Goal: Information Seeking & Learning: Learn about a topic

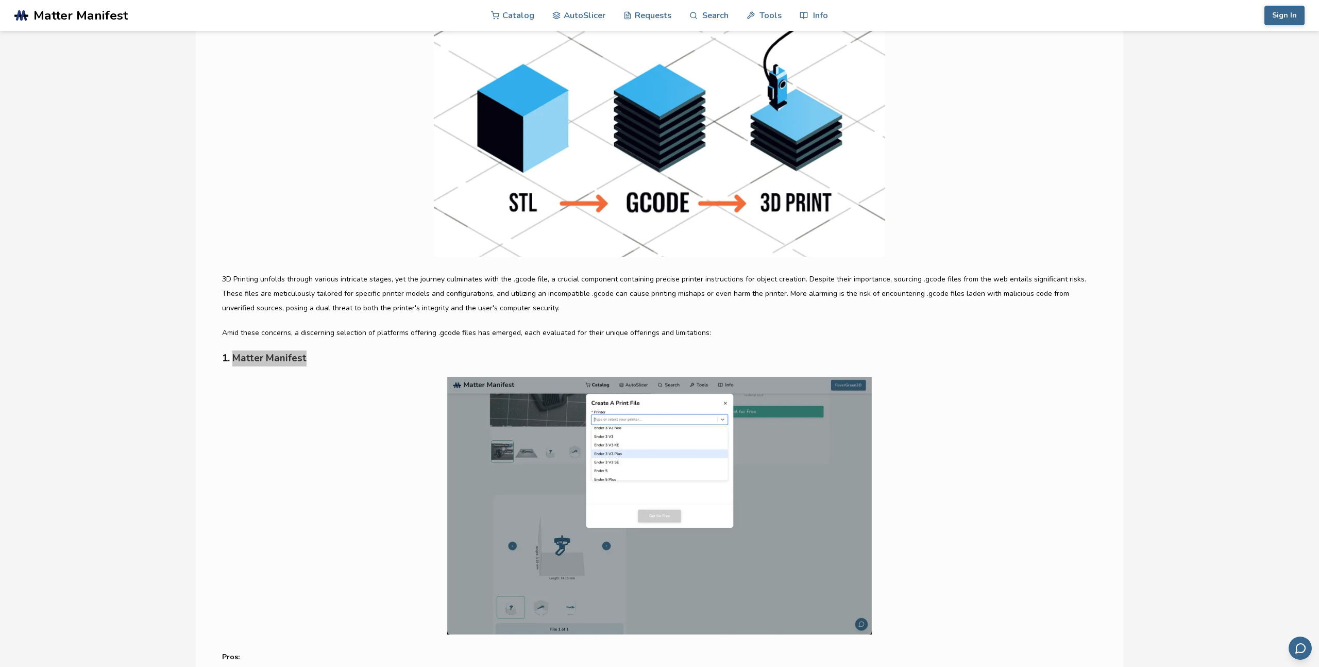
scroll to position [322, 0]
click at [574, 211] on img at bounding box center [659, 128] width 875 height 258
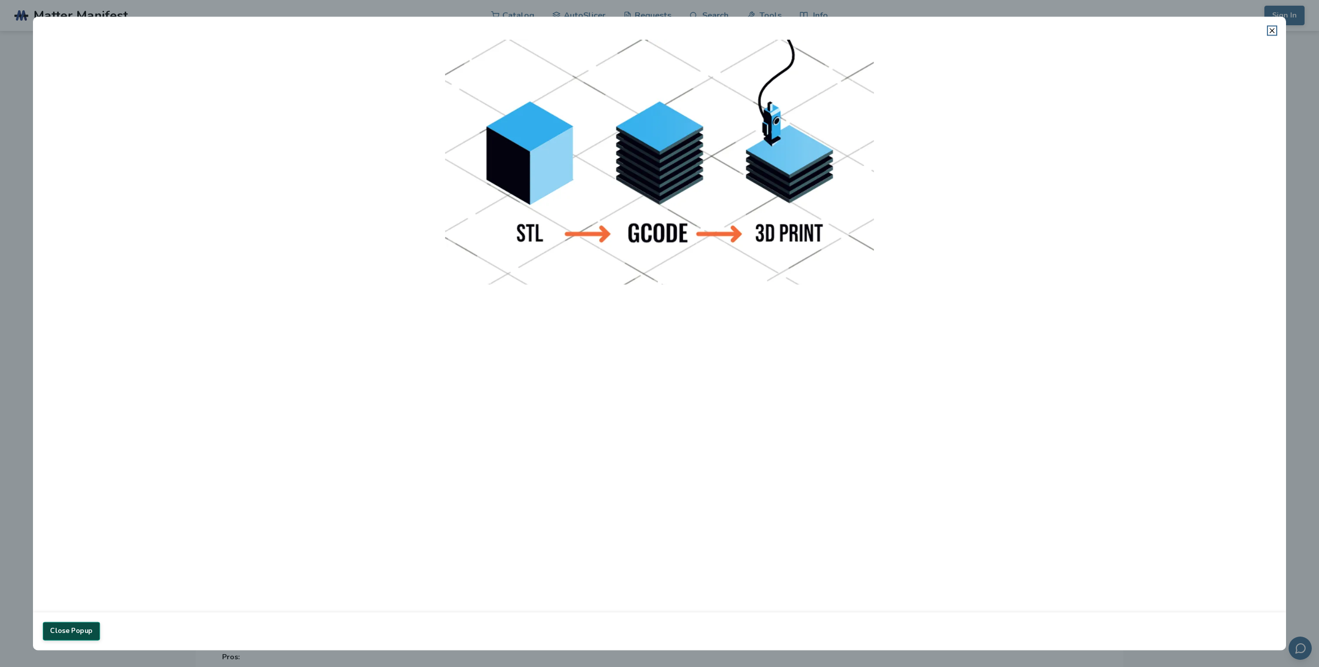
click at [86, 635] on button "Close Popup" at bounding box center [71, 630] width 57 height 19
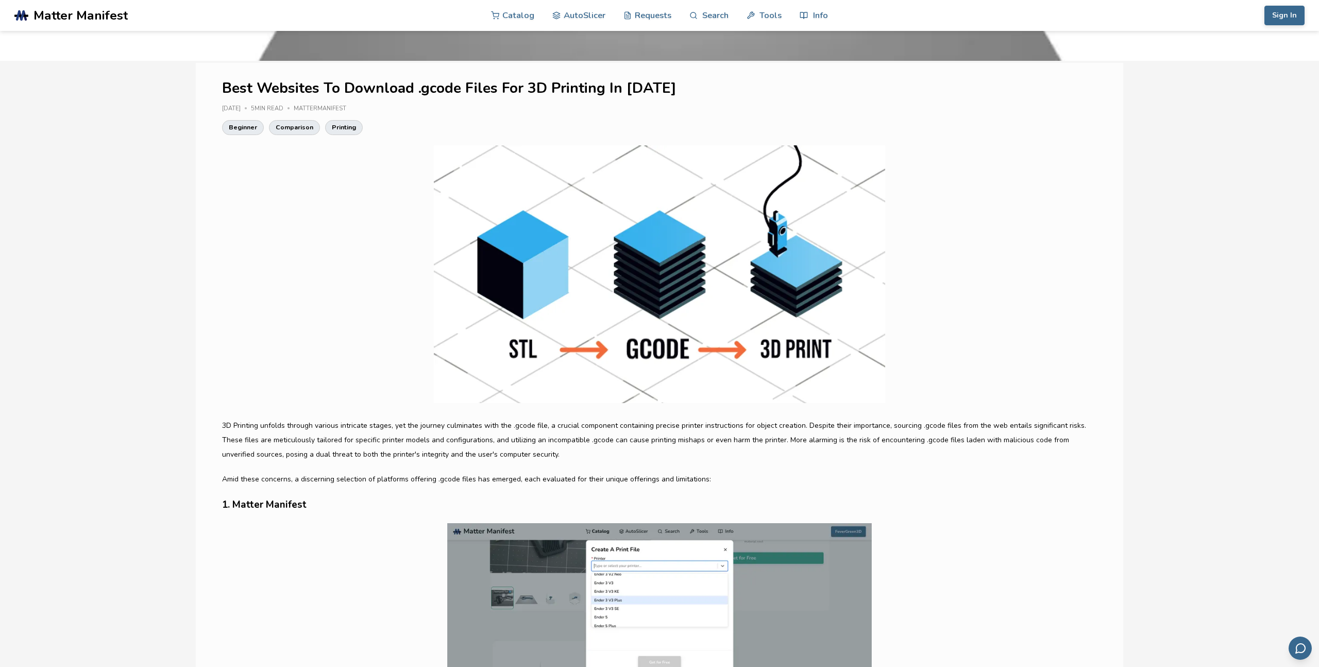
scroll to position [0, 0]
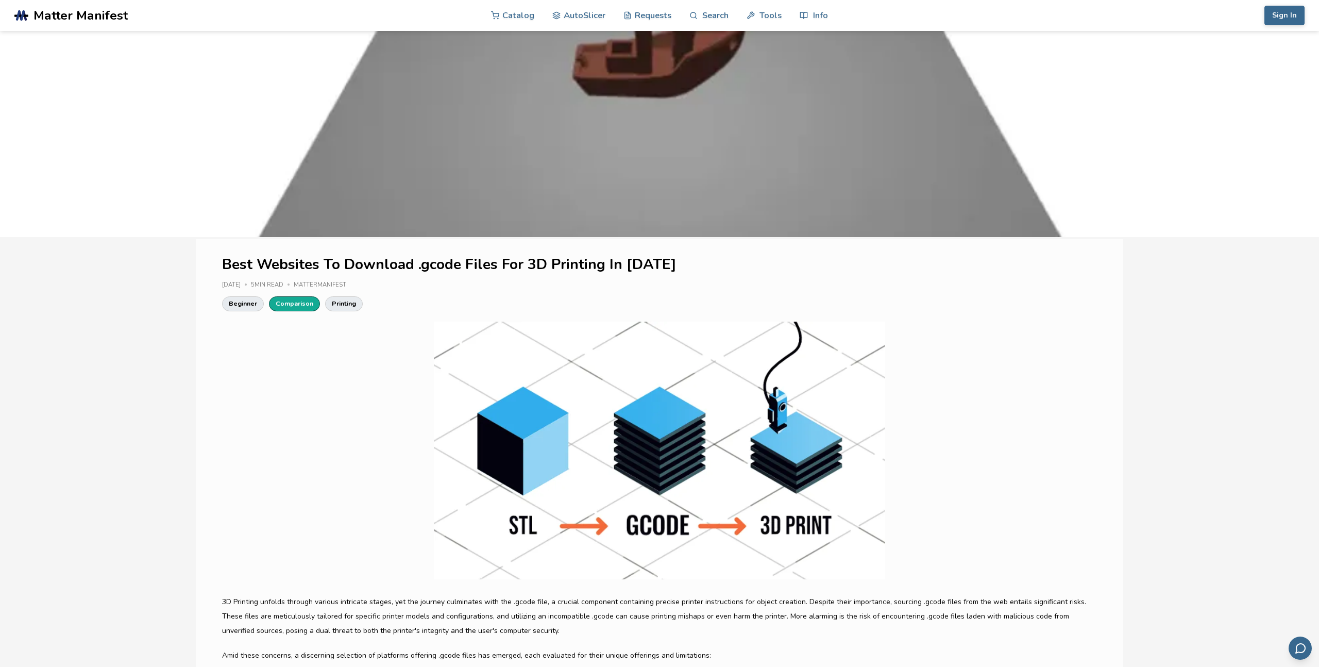
click at [291, 300] on link "Comparison" at bounding box center [294, 303] width 51 height 14
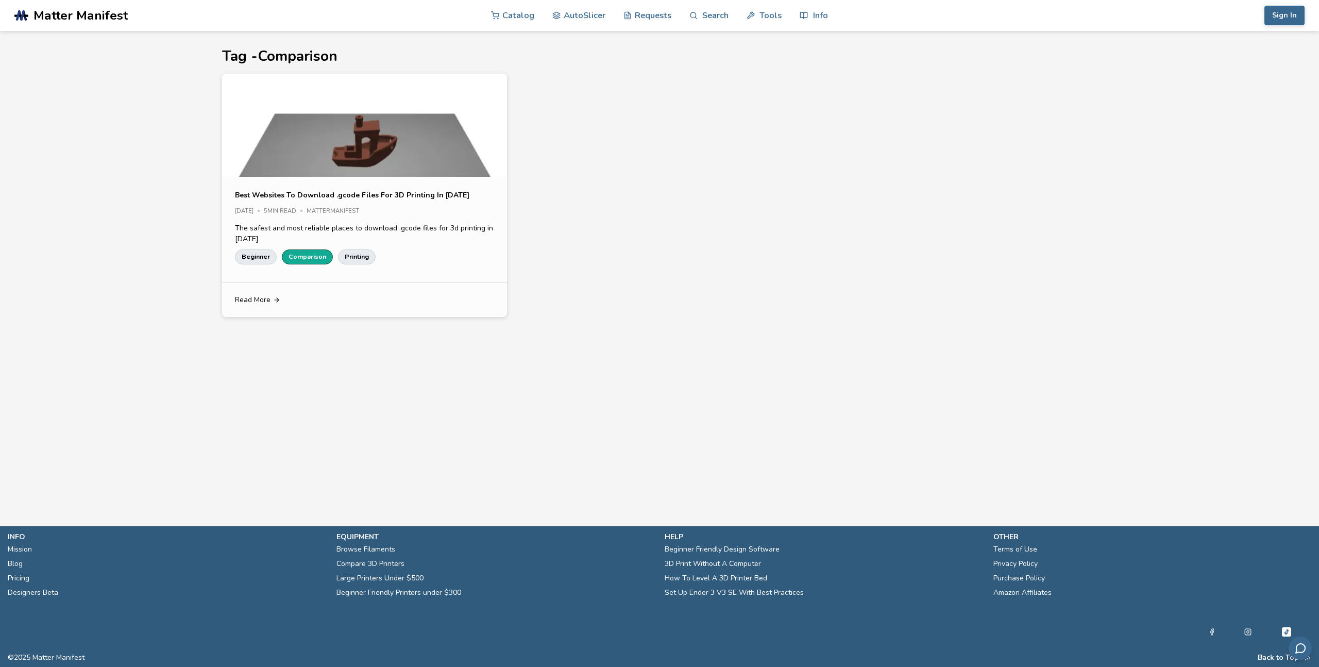
click at [305, 253] on link "Comparison" at bounding box center [307, 256] width 51 height 14
click at [250, 253] on link "Beginner" at bounding box center [256, 256] width 42 height 14
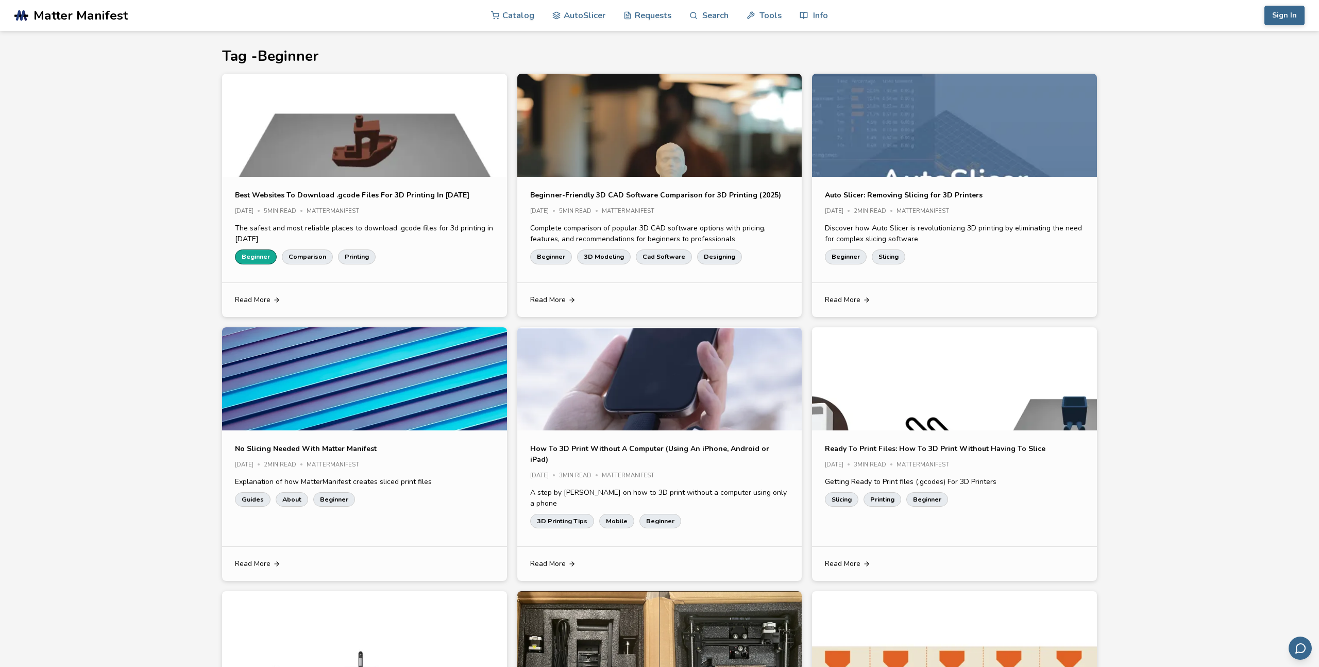
click at [260, 253] on link "Beginner" at bounding box center [256, 256] width 42 height 14
click at [259, 254] on link "Beginner" at bounding box center [256, 256] width 42 height 14
click at [353, 133] on img at bounding box center [364, 180] width 285 height 213
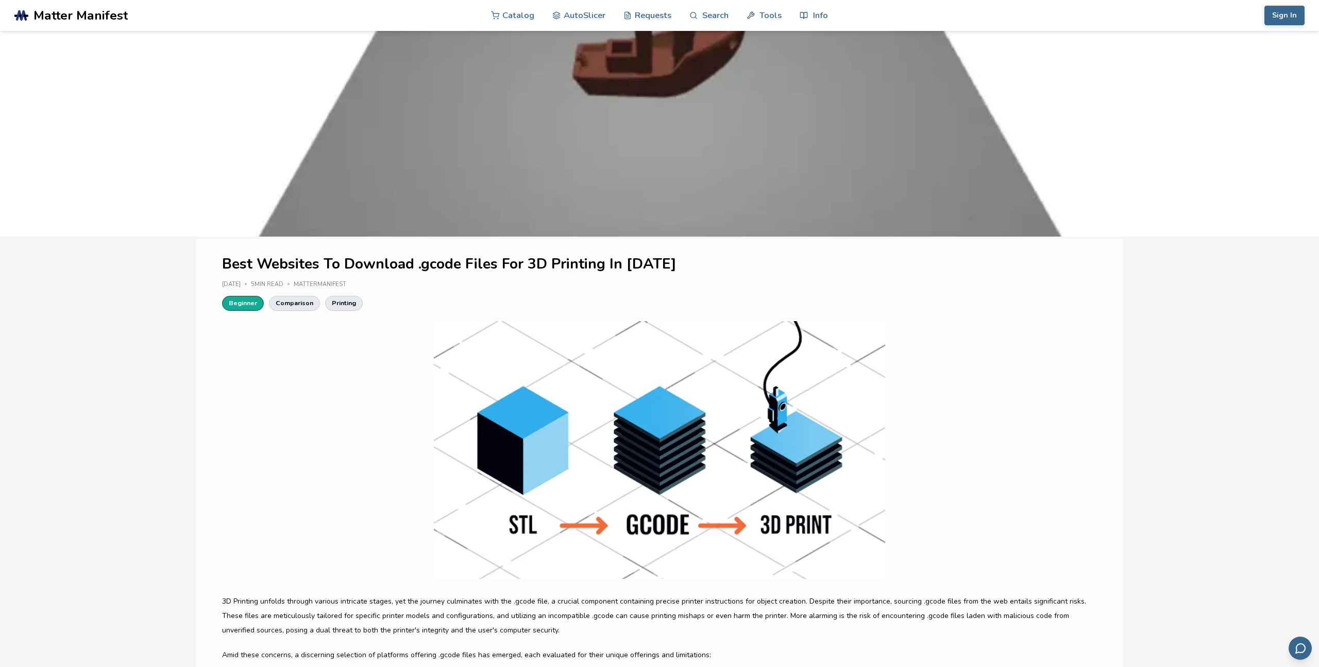
click at [252, 298] on link "Beginner" at bounding box center [243, 303] width 42 height 14
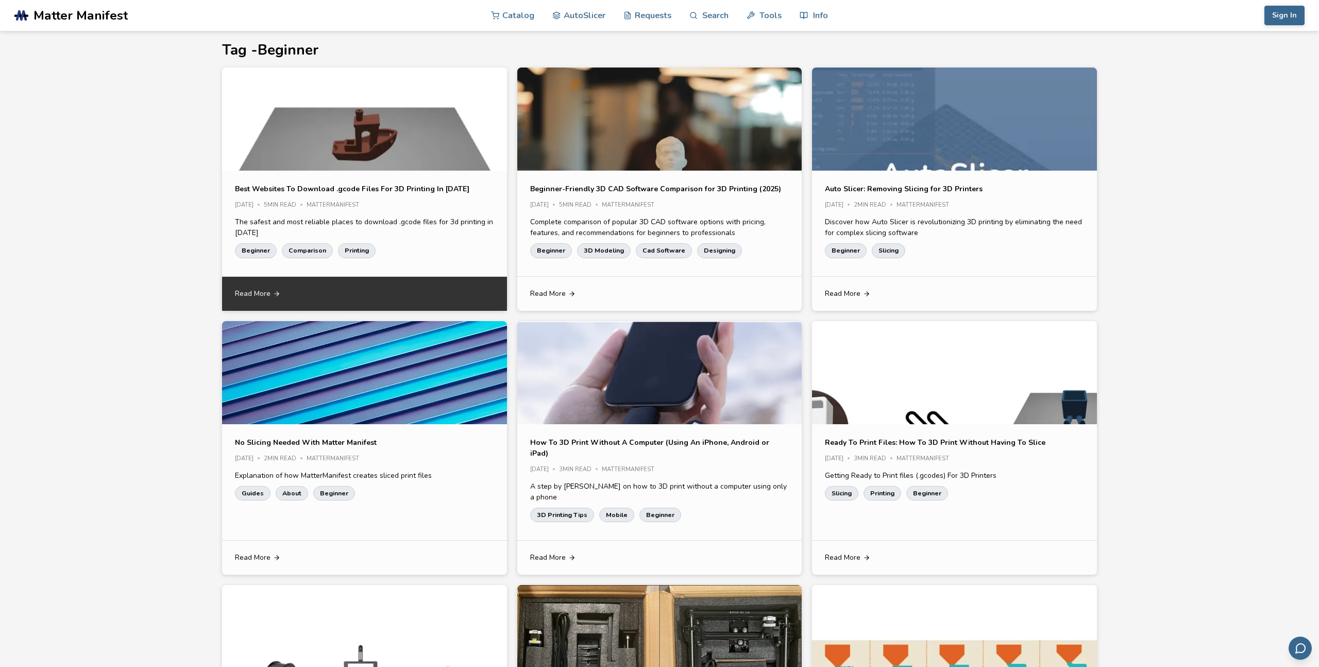
scroll to position [7, 0]
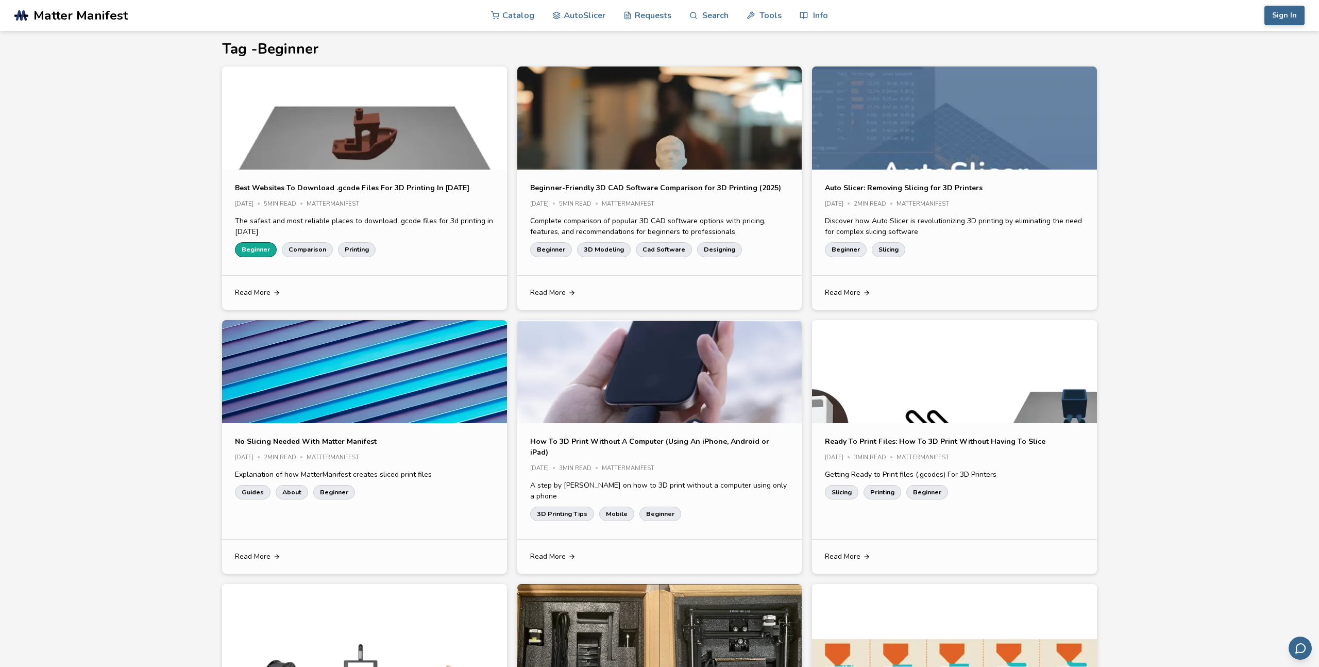
click at [265, 247] on link "Beginner" at bounding box center [256, 249] width 42 height 14
click at [350, 248] on link "Printing" at bounding box center [357, 249] width 38 height 14
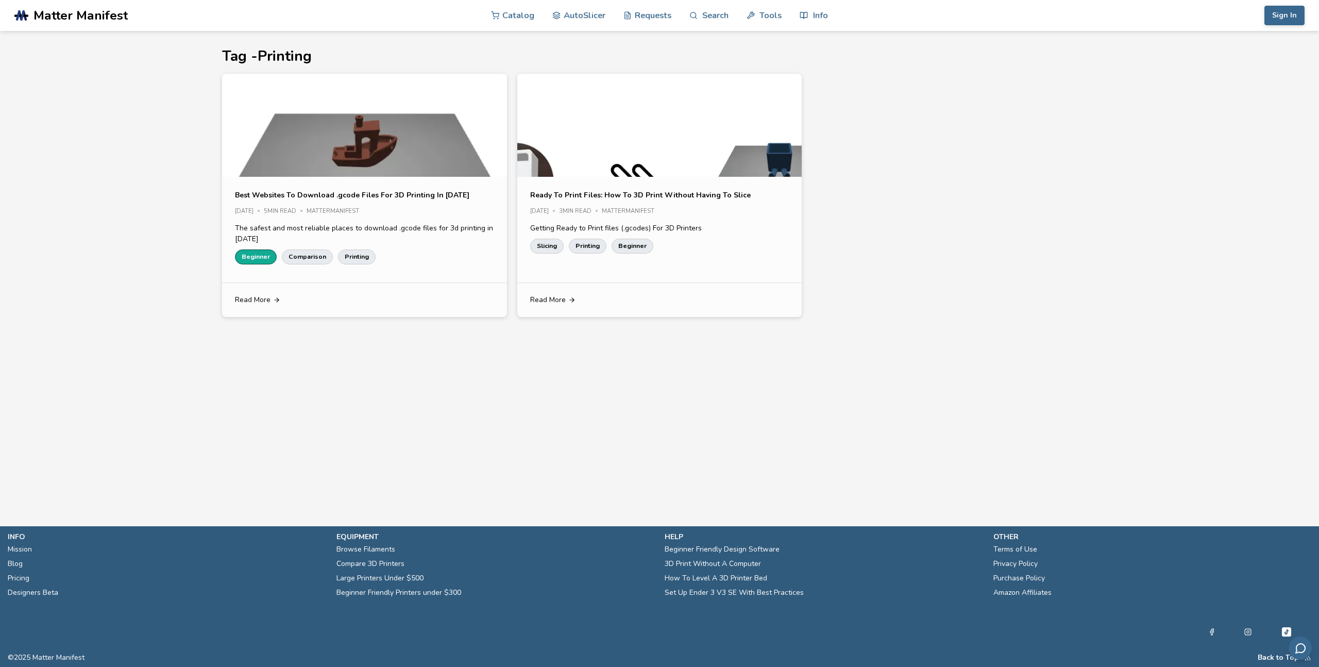
click at [252, 257] on link "Beginner" at bounding box center [256, 256] width 42 height 14
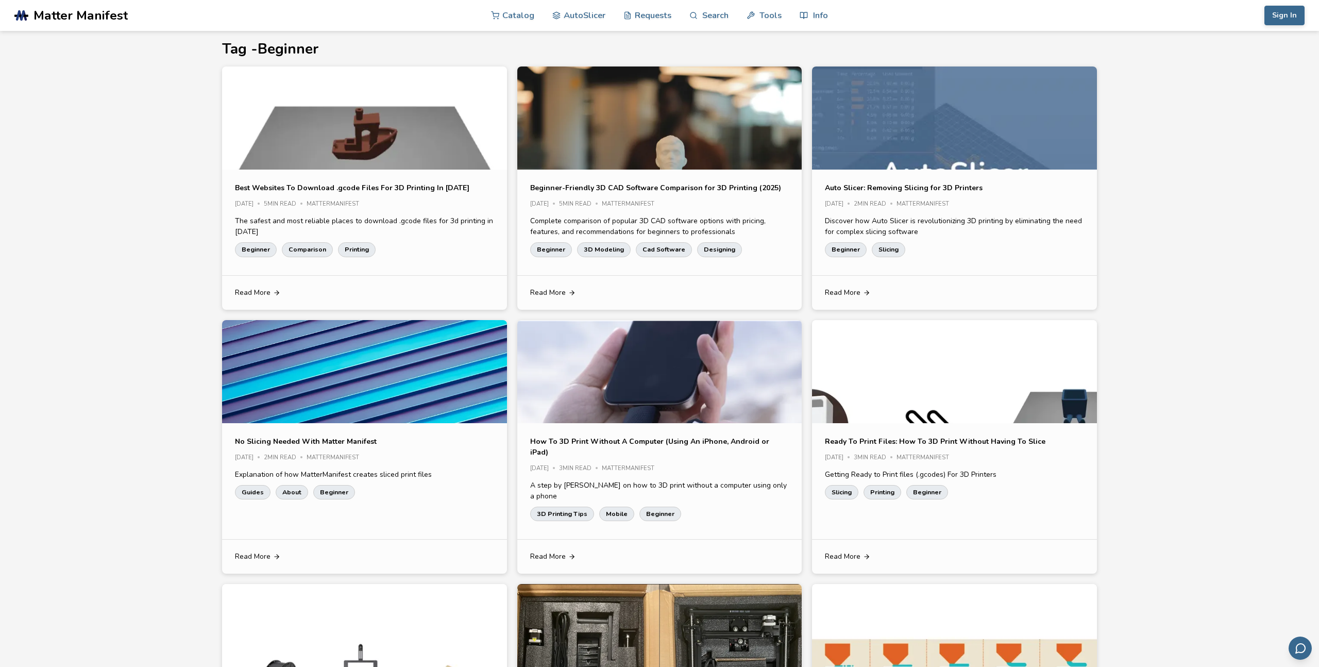
scroll to position [1, 0]
